Goal: Task Accomplishment & Management: Complete application form

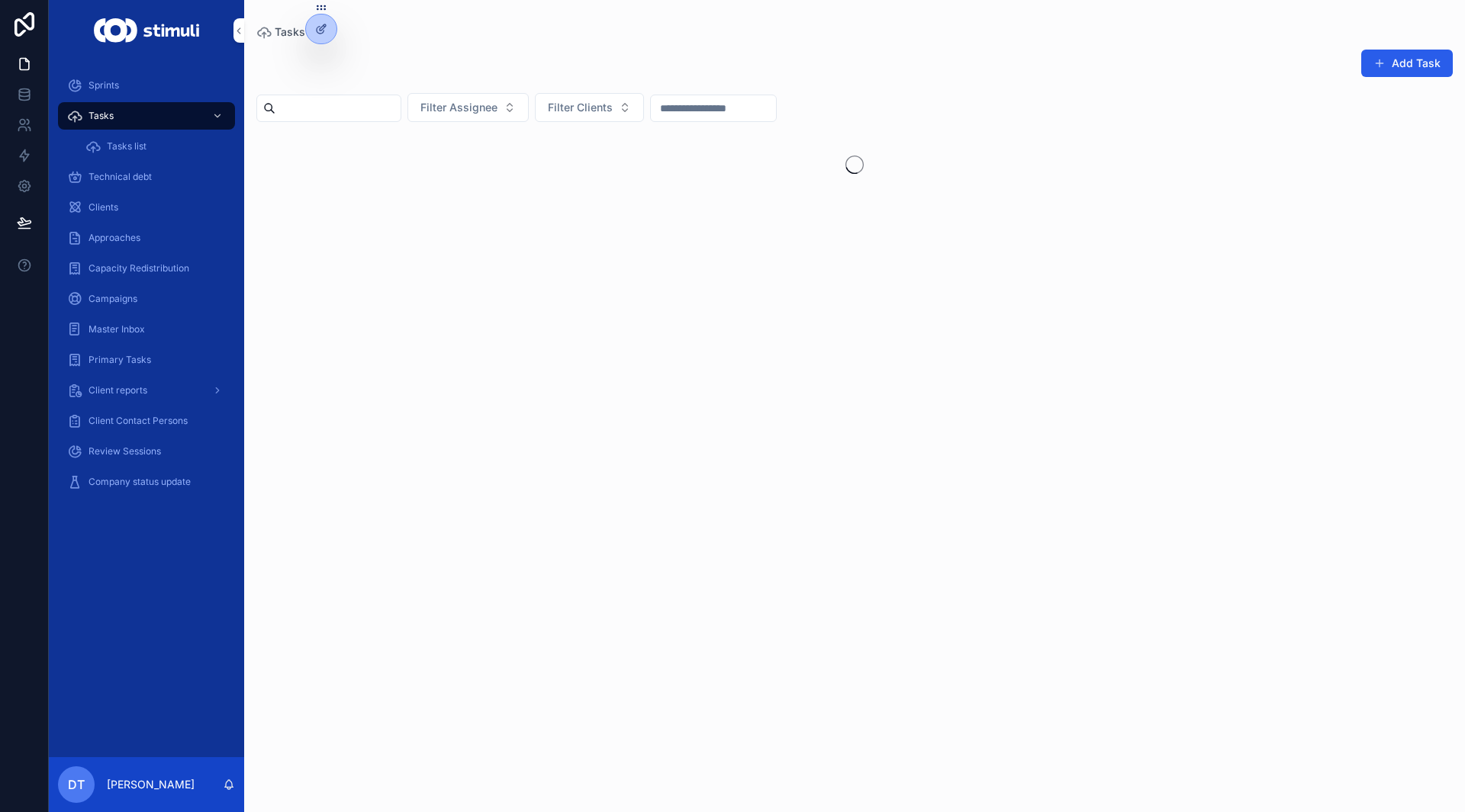
click at [1387, 64] on button "Add Task" at bounding box center [1406, 64] width 91 height 28
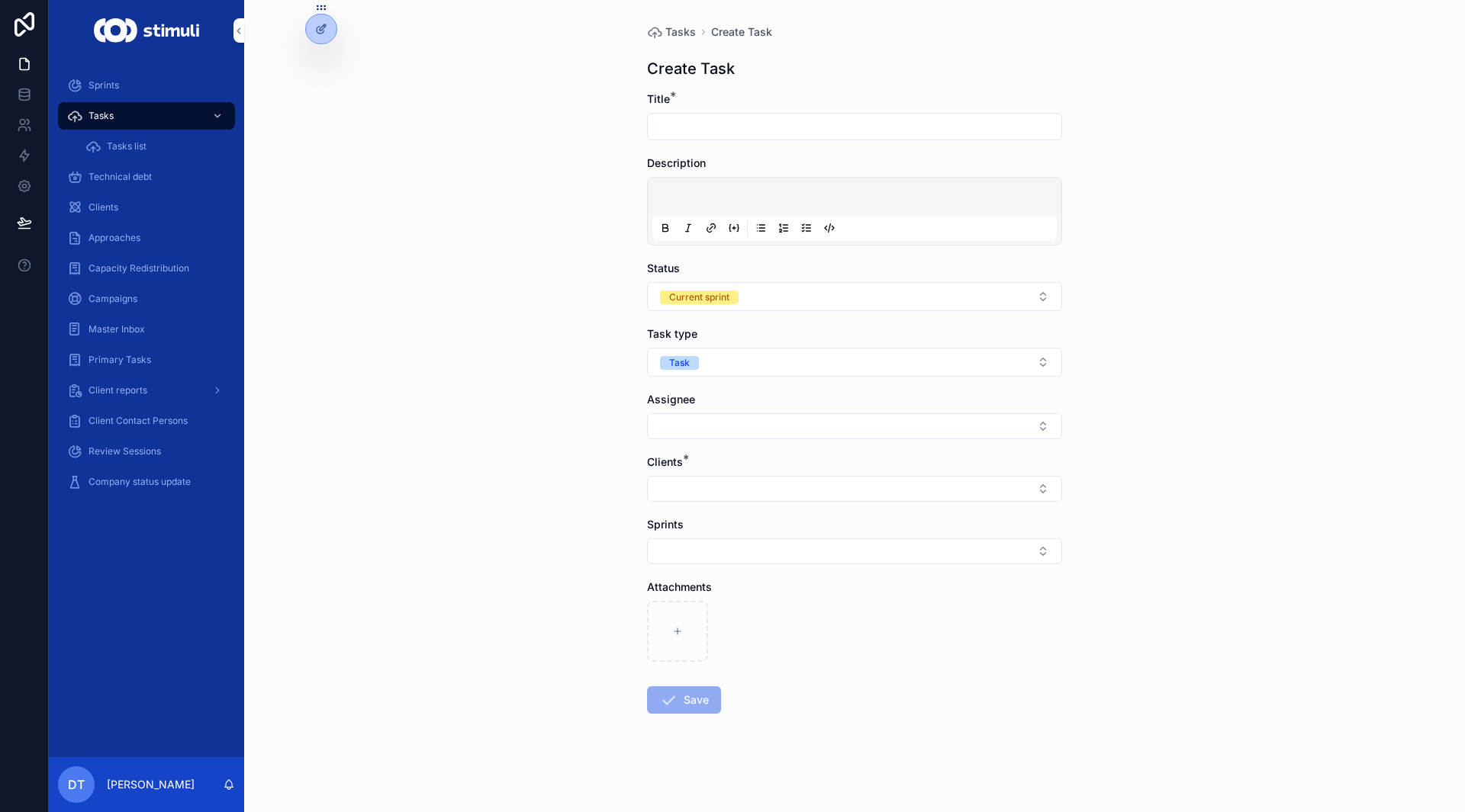
click at [714, 130] on input "scrollable content" at bounding box center [854, 127] width 413 height 22
type input "**********"
click at [748, 196] on p "scrollable content" at bounding box center [857, 199] width 404 height 15
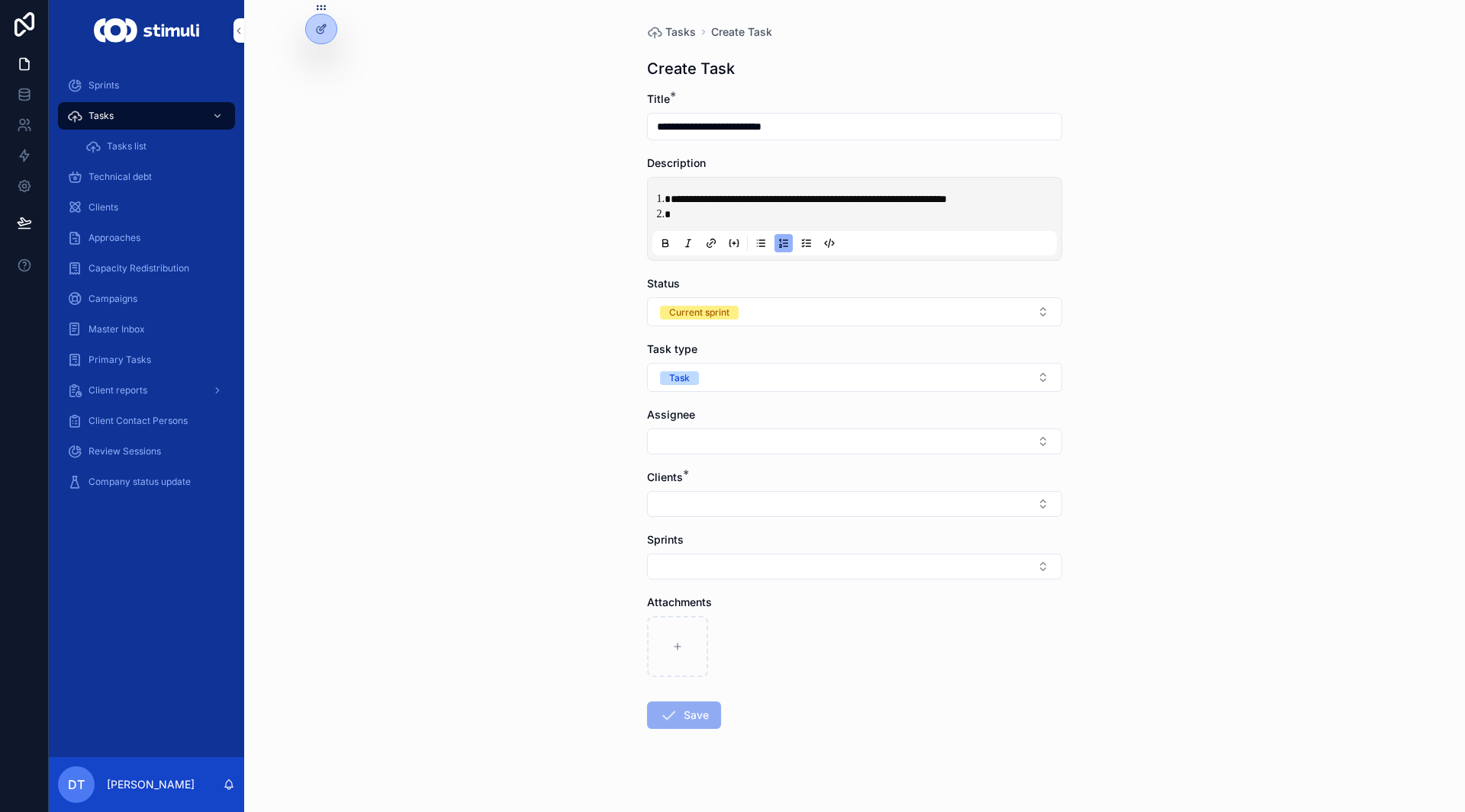
click at [716, 208] on li "scrollable content" at bounding box center [865, 213] width 389 height 15
click at [715, 218] on li "scrollable content" at bounding box center [865, 213] width 389 height 15
